Goal: Transaction & Acquisition: Book appointment/travel/reservation

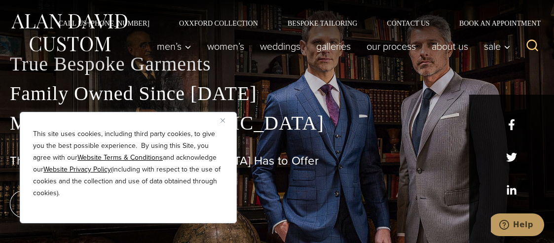
click at [221, 122] on img "Close" at bounding box center [222, 120] width 4 height 4
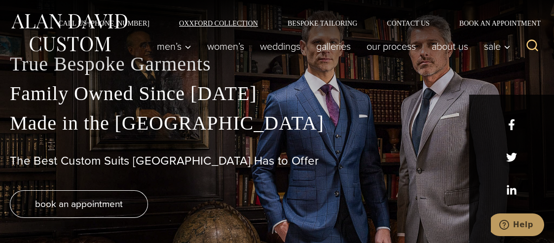
click at [273, 21] on link "Oxxford Collection" at bounding box center [218, 23] width 109 height 7
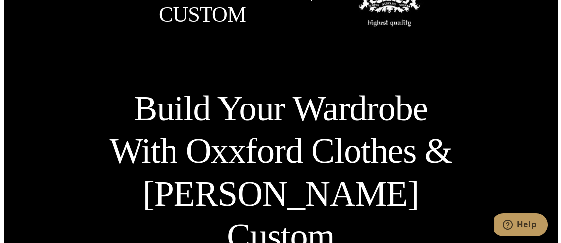
scroll to position [2910, 0]
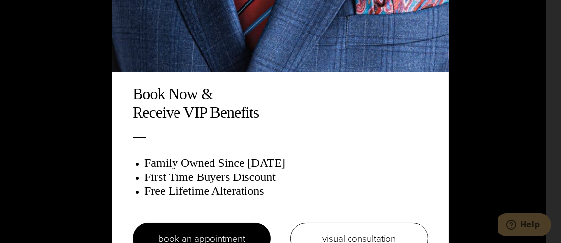
scroll to position [32, 0]
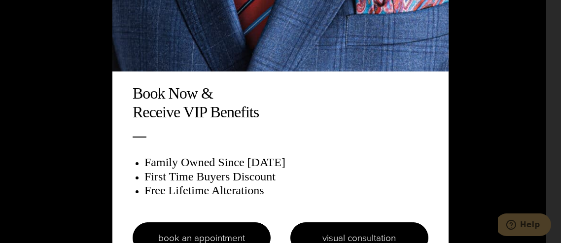
click at [338, 222] on link "visual consultation" at bounding box center [360, 237] width 138 height 31
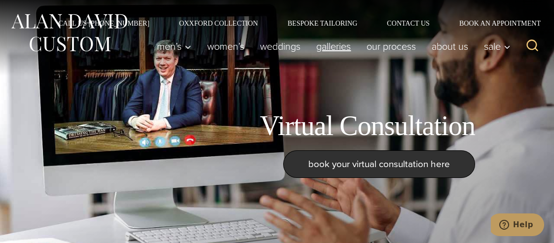
click at [359, 43] on link "Galleries" at bounding box center [333, 46] width 50 height 20
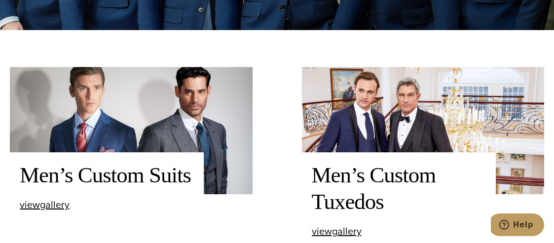
scroll to position [214, 0]
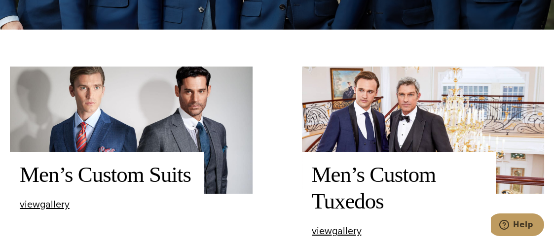
click at [163, 177] on h2 "Men’s Custom Suits" at bounding box center [107, 175] width 174 height 27
click at [99, 134] on img at bounding box center [131, 130] width 243 height 127
click at [38, 204] on span "view Men’s Custom Suits gallery" at bounding box center [45, 204] width 50 height 15
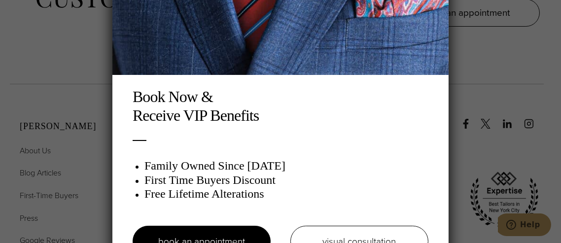
scroll to position [32, 0]
